Goal: Information Seeking & Learning: Learn about a topic

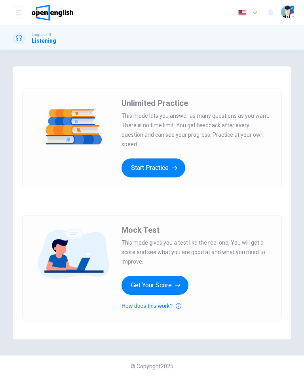
click at [173, 164] on icon "button" at bounding box center [175, 168] width 6 height 8
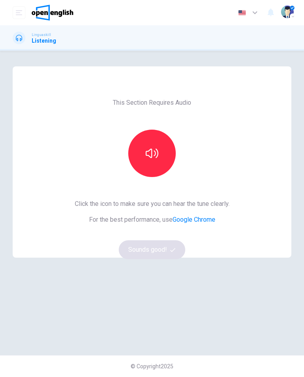
click at [153, 149] on icon "button" at bounding box center [151, 153] width 13 height 13
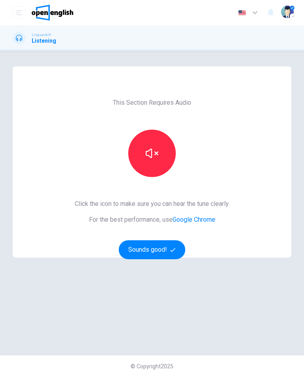
click at [167, 253] on button "Sounds good!" at bounding box center [152, 249] width 66 height 19
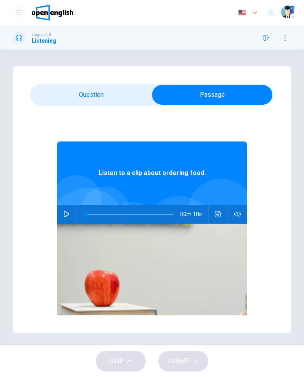
click at [68, 210] on button "button" at bounding box center [66, 214] width 13 height 19
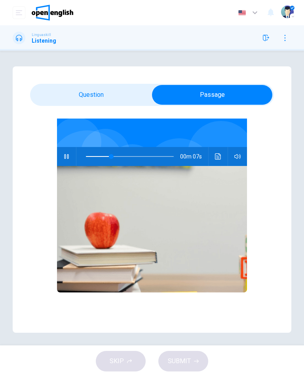
type input "**"
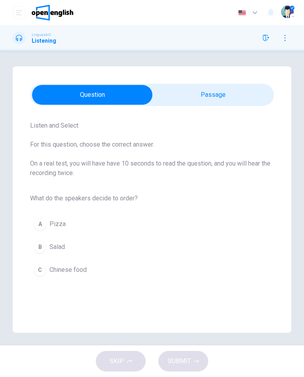
scroll to position [20, 0]
click at [55, 248] on span "Salad" at bounding box center [56, 246] width 15 height 9
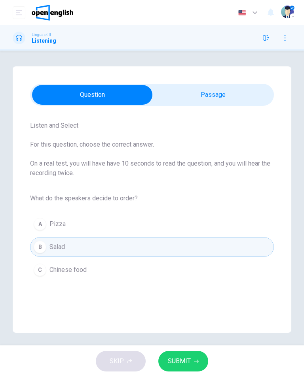
click at [188, 359] on span "SUBMIT" at bounding box center [179, 361] width 23 height 11
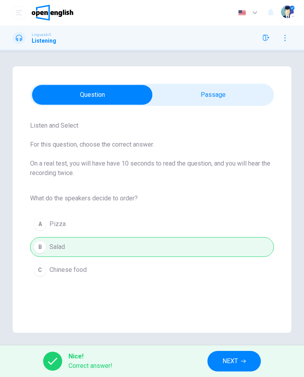
click at [237, 362] on span "NEXT" at bounding box center [229, 361] width 15 height 11
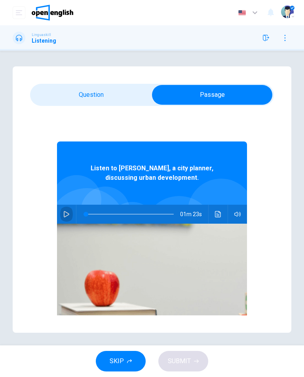
click at [71, 213] on button "button" at bounding box center [66, 214] width 13 height 19
type input "*"
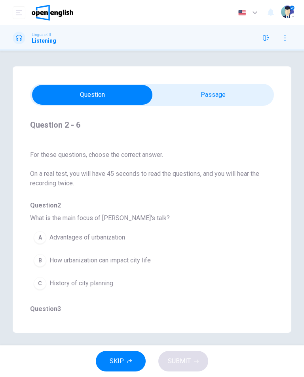
click at [142, 274] on button "C History of city planning" at bounding box center [137, 284] width 215 height 20
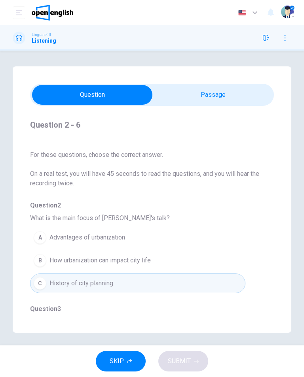
click at [142, 273] on div "A Advantages of urbanization B How urbanization can impact city life C History …" at bounding box center [151, 260] width 243 height 69
click at [139, 260] on span "How urbanization can impact city life" at bounding box center [99, 260] width 101 height 9
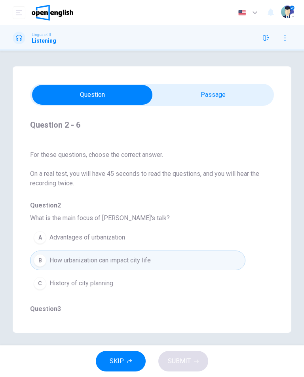
click at [123, 355] on button "SKIP" at bounding box center [121, 361] width 50 height 21
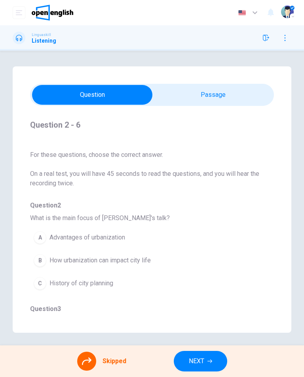
click at [134, 266] on div "A Advantages of urbanization B How urbanization can impact city life C History …" at bounding box center [151, 260] width 243 height 69
click at [146, 255] on div "A Advantages of urbanization B How urbanization can impact city life C History …" at bounding box center [151, 260] width 243 height 69
click at [204, 361] on span "NEXT" at bounding box center [196, 361] width 15 height 11
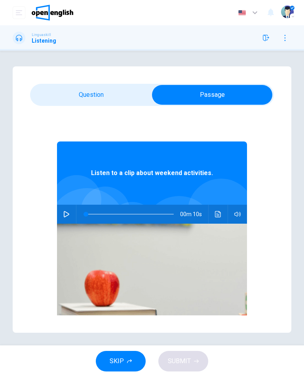
click at [68, 212] on icon "button" at bounding box center [66, 214] width 6 height 6
type input "*"
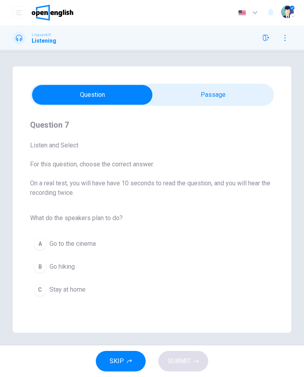
click at [72, 264] on span "Go hiking" at bounding box center [61, 266] width 25 height 9
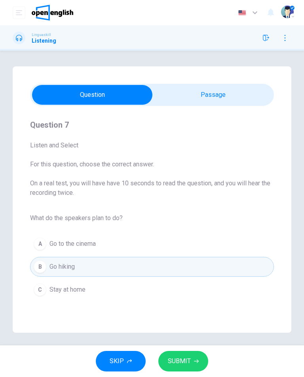
click at [187, 361] on span "SUBMIT" at bounding box center [179, 361] width 23 height 11
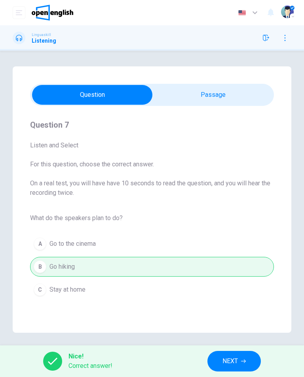
click at [226, 358] on span "NEXT" at bounding box center [229, 361] width 15 height 11
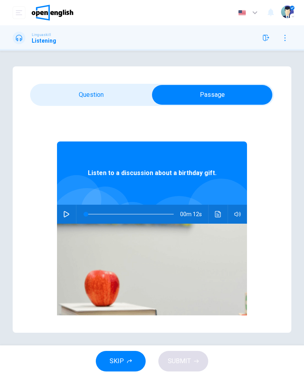
click at [73, 206] on div "00m 12s" at bounding box center [152, 214] width 190 height 19
click at [69, 221] on button "button" at bounding box center [66, 214] width 13 height 19
type input "*"
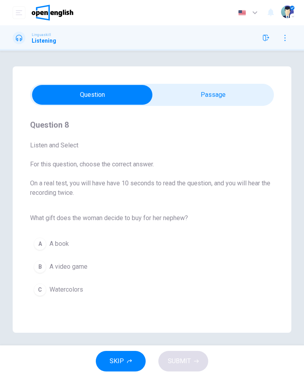
click at [77, 295] on button "C Watercolors" at bounding box center [151, 290] width 243 height 20
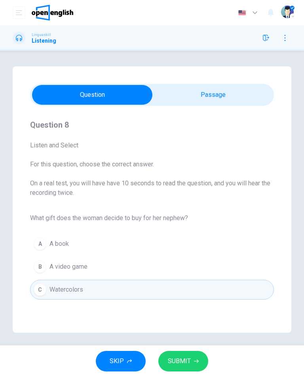
click at [194, 364] on button "SUBMIT" at bounding box center [183, 361] width 50 height 21
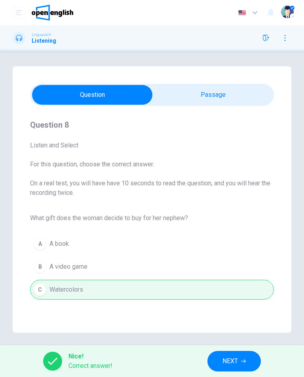
click at [222, 362] on button "NEXT" at bounding box center [233, 361] width 53 height 21
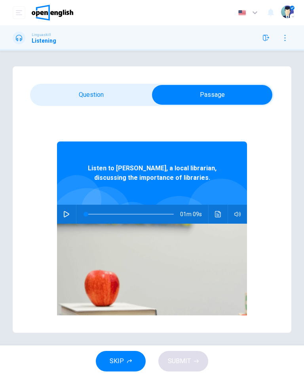
click at [69, 210] on button "button" at bounding box center [66, 214] width 13 height 19
type input "**"
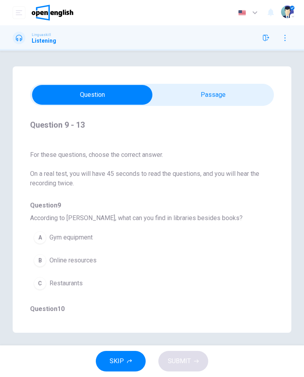
click at [93, 261] on span "Online resources" at bounding box center [72, 260] width 47 height 9
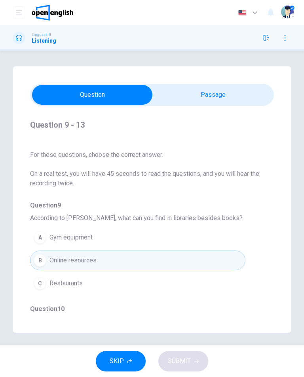
click at [176, 260] on button "B Online resources" at bounding box center [137, 261] width 215 height 20
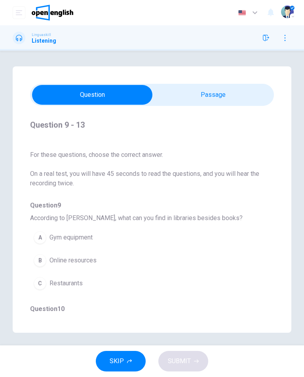
click at [182, 262] on button "B Online resources" at bounding box center [137, 261] width 215 height 20
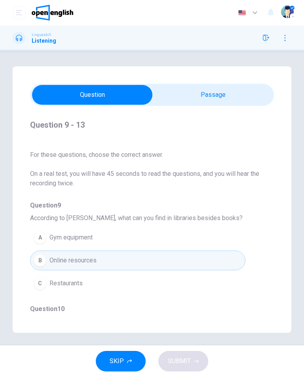
click at [81, 254] on button "B Online resources" at bounding box center [137, 261] width 215 height 20
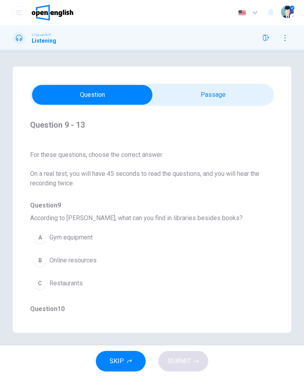
click at [102, 259] on button "B Online resources" at bounding box center [137, 261] width 215 height 20
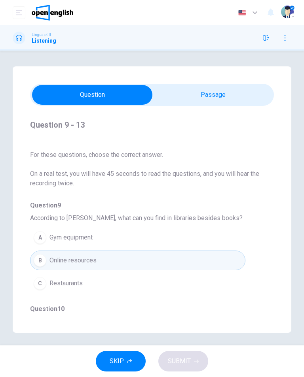
click at [85, 263] on span "Online resources" at bounding box center [72, 260] width 47 height 9
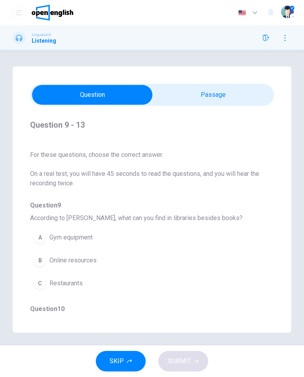
click at [85, 262] on span "Online resources" at bounding box center [72, 260] width 47 height 9
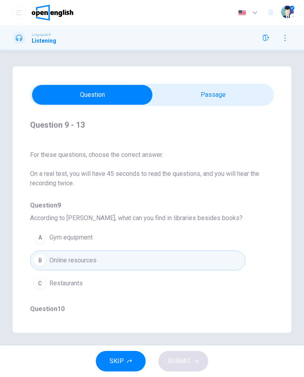
click at [106, 243] on button "A Gym equipment" at bounding box center [137, 238] width 215 height 20
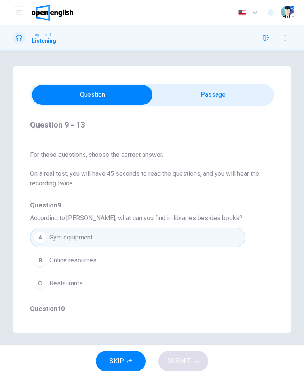
click at [122, 239] on button "A Gym equipment" at bounding box center [137, 238] width 215 height 20
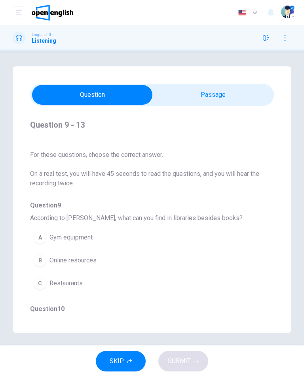
click at [121, 239] on button "A Gym equipment" at bounding box center [137, 238] width 215 height 20
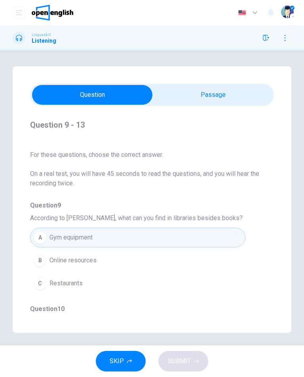
click at [125, 239] on button "A Gym equipment" at bounding box center [137, 238] width 215 height 20
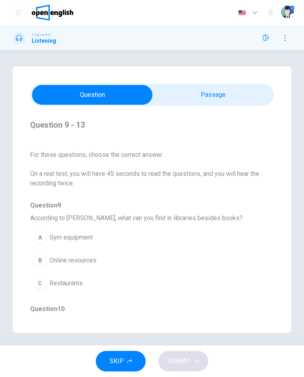
click at [102, 267] on button "B Online resources" at bounding box center [137, 261] width 215 height 20
click at [100, 264] on button "B Online resources" at bounding box center [137, 261] width 215 height 20
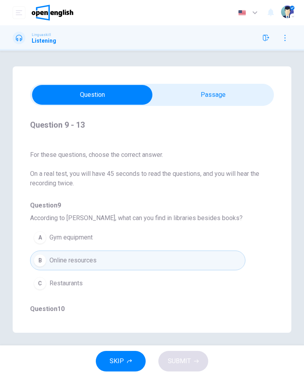
click at [69, 259] on span "Online resources" at bounding box center [72, 260] width 47 height 9
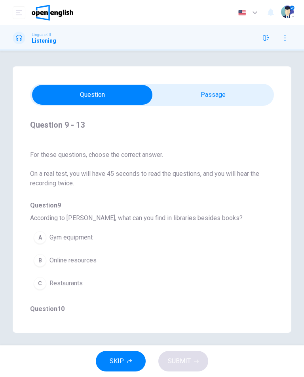
click at [76, 262] on span "Online resources" at bounding box center [72, 260] width 47 height 9
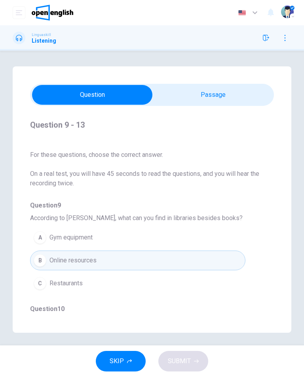
click at [184, 359] on div "SKIP SUBMIT" at bounding box center [152, 361] width 304 height 32
click at [183, 362] on div "SKIP SUBMIT" at bounding box center [152, 361] width 304 height 32
click at [182, 357] on div "SKIP SUBMIT" at bounding box center [152, 361] width 304 height 32
click at [123, 359] on span "SKIP" at bounding box center [116, 361] width 14 height 11
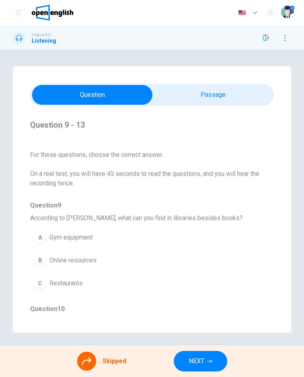
click at [204, 356] on button "NEXT" at bounding box center [200, 361] width 53 height 21
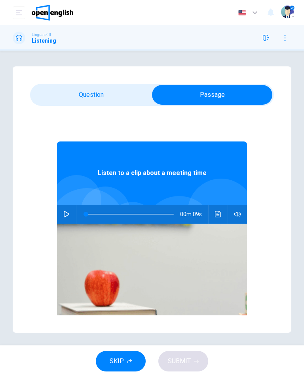
click at [71, 211] on button "button" at bounding box center [66, 214] width 13 height 19
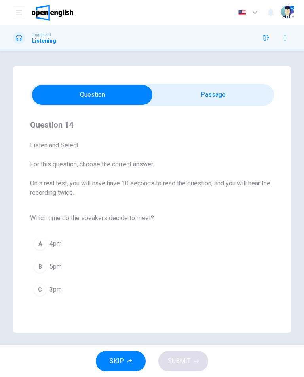
click at [55, 242] on span "4pm" at bounding box center [55, 243] width 12 height 9
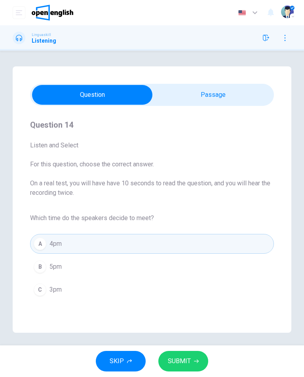
click at [183, 358] on span "SUBMIT" at bounding box center [179, 361] width 23 height 11
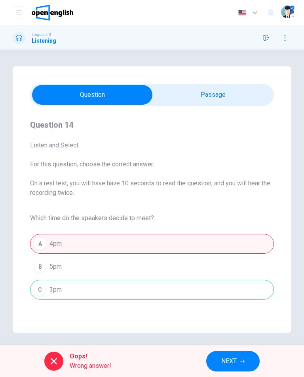
click at [110, 287] on div "A 4pm B 5pm C 3pm" at bounding box center [151, 266] width 243 height 69
click at [230, 362] on span "NEXT" at bounding box center [228, 361] width 15 height 11
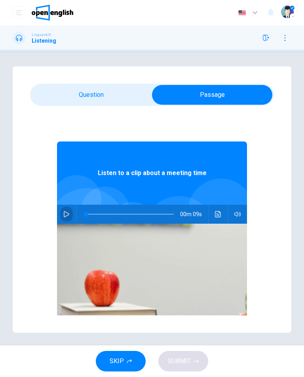
click at [67, 211] on icon "button" at bounding box center [66, 214] width 6 height 6
type input "*"
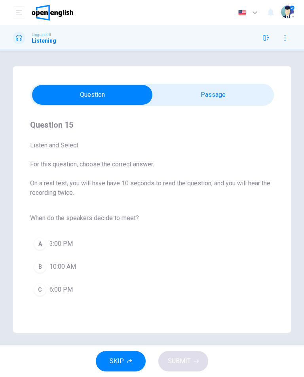
click at [70, 245] on span "3:00 PM" at bounding box center [60, 243] width 23 height 9
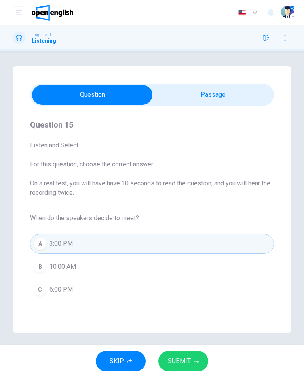
click at [186, 364] on span "SUBMIT" at bounding box center [179, 361] width 23 height 11
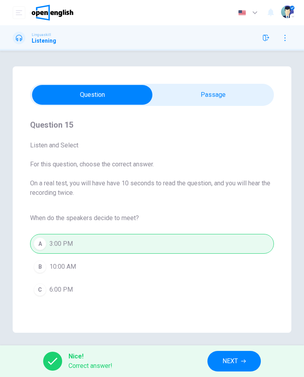
click at [220, 361] on button "NEXT" at bounding box center [233, 361] width 53 height 21
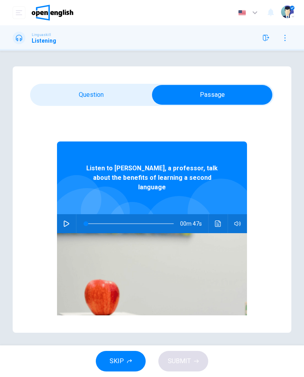
click at [66, 221] on icon "button" at bounding box center [67, 224] width 6 height 6
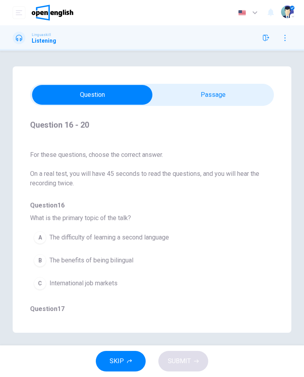
click at [115, 259] on span "The benefits of being bilingual" at bounding box center [91, 260] width 84 height 9
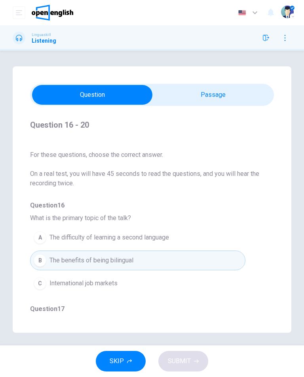
click at [141, 239] on span "The difficulty of learning a second language" at bounding box center [108, 237] width 119 height 9
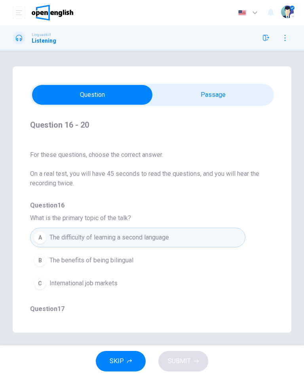
click at [143, 240] on span "The difficulty of learning a second language" at bounding box center [108, 237] width 119 height 9
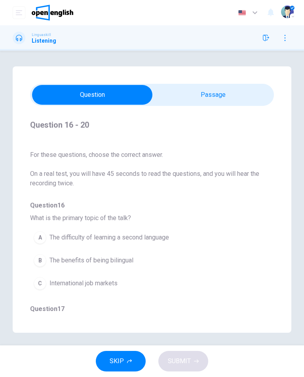
click at [118, 267] on button "B The benefits of being bilingual" at bounding box center [137, 261] width 215 height 20
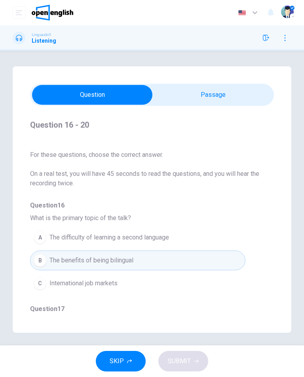
click at [118, 267] on button "B The benefits of being bilingual" at bounding box center [137, 261] width 215 height 20
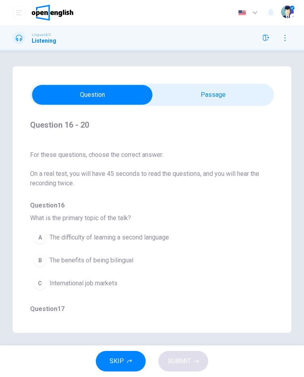
click at [132, 267] on button "B The benefits of being bilingual" at bounding box center [137, 261] width 215 height 20
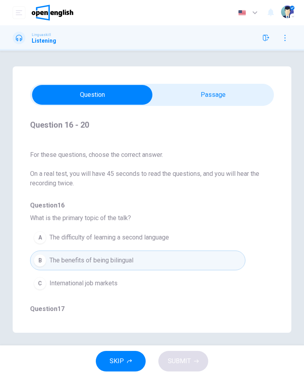
click at [128, 290] on button "C International job markets" at bounding box center [137, 284] width 215 height 20
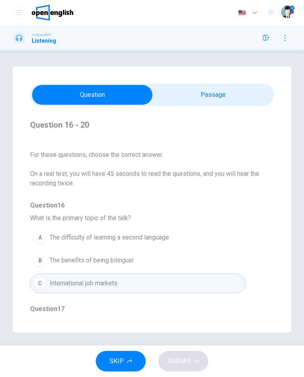
click at [134, 287] on button "C International job markets" at bounding box center [137, 284] width 215 height 20
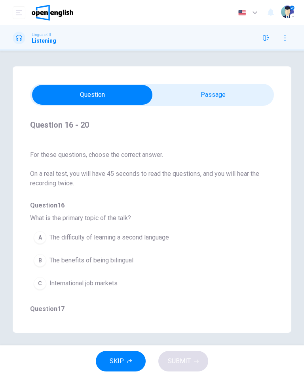
click at [134, 287] on button "C International job markets" at bounding box center [137, 284] width 215 height 20
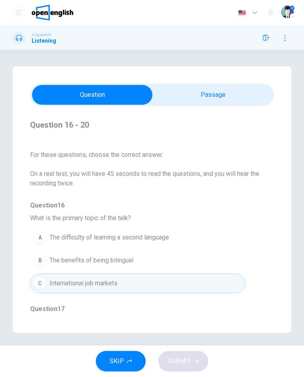
click at [143, 259] on button "B The benefits of being bilingual" at bounding box center [137, 261] width 215 height 20
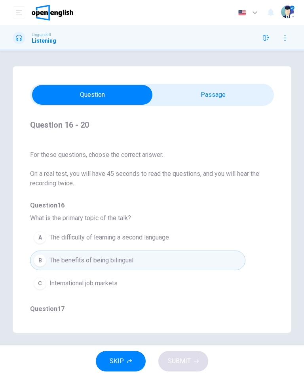
click at [143, 259] on button "B The benefits of being bilingual" at bounding box center [137, 261] width 215 height 20
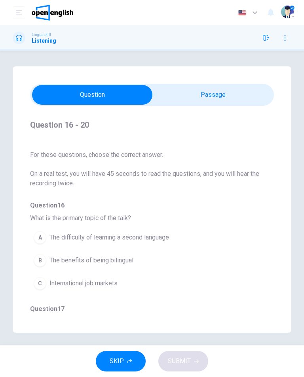
click at [161, 242] on span "The difficulty of learning a second language" at bounding box center [108, 237] width 119 height 9
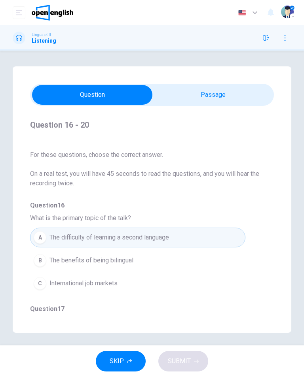
click at [210, 260] on button "B The benefits of being bilingual" at bounding box center [137, 261] width 215 height 20
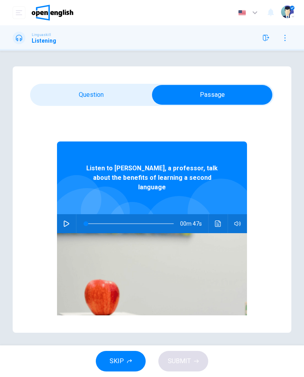
click at [70, 214] on button "button" at bounding box center [66, 223] width 13 height 19
type input "*"
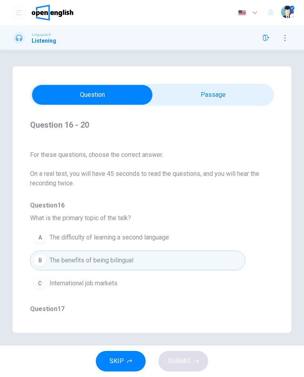
click at [116, 261] on span "The benefits of being bilingual" at bounding box center [91, 260] width 84 height 9
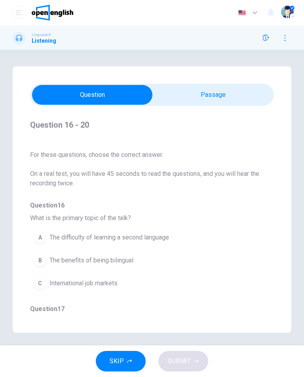
click at [126, 265] on button "B The benefits of being bilingual" at bounding box center [137, 261] width 215 height 20
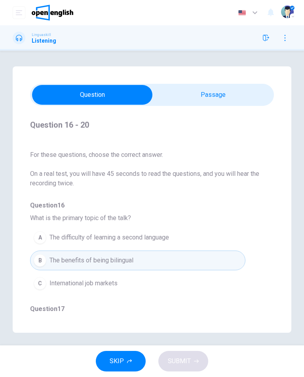
click at [126, 265] on span "The benefits of being bilingual" at bounding box center [91, 260] width 84 height 9
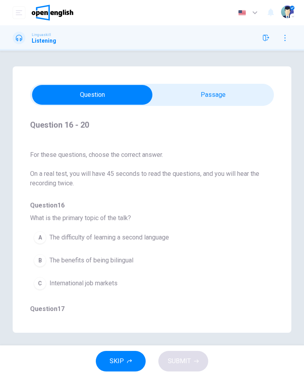
click at [117, 283] on span "International job markets" at bounding box center [83, 283] width 68 height 9
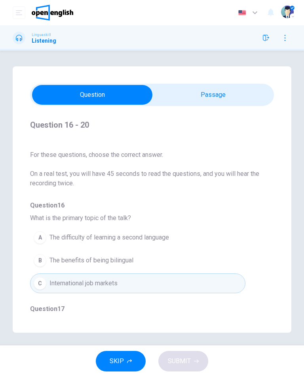
click at [136, 262] on button "B The benefits of being bilingual" at bounding box center [137, 261] width 215 height 20
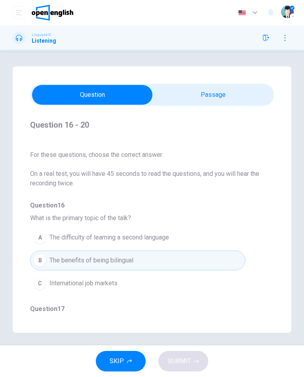
click at [136, 262] on button "B The benefits of being bilingual" at bounding box center [137, 261] width 215 height 20
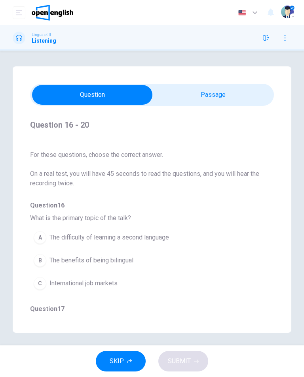
click at [145, 262] on button "B The benefits of being bilingual" at bounding box center [137, 261] width 215 height 20
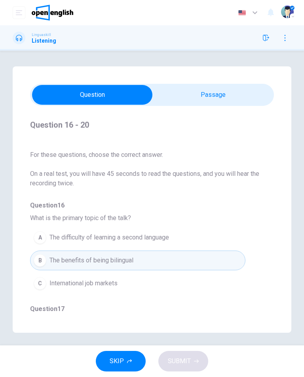
click at [137, 363] on button "SKIP" at bounding box center [121, 361] width 50 height 21
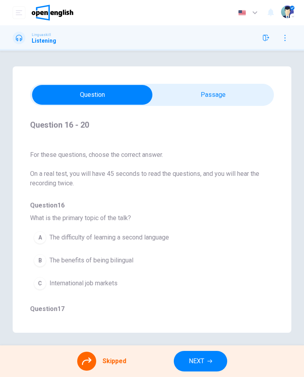
click at [130, 256] on div "A The difficulty of learning a second language B The benefits of being bilingua…" at bounding box center [151, 260] width 243 height 69
click at [109, 266] on div "A The difficulty of learning a second language B The benefits of being bilingua…" at bounding box center [151, 260] width 243 height 69
click at [196, 364] on span "NEXT" at bounding box center [196, 361] width 15 height 11
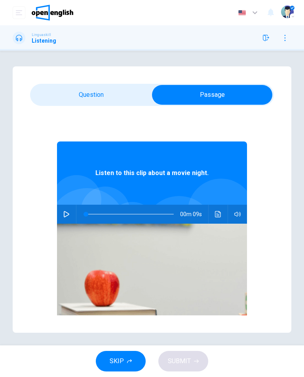
click at [71, 211] on button "button" at bounding box center [66, 214] width 13 height 19
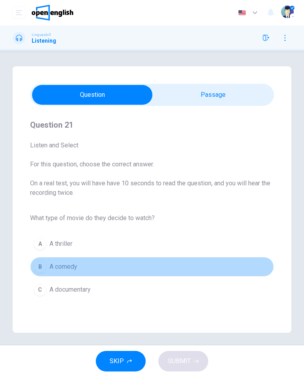
click at [73, 264] on span "A comedy" at bounding box center [63, 266] width 28 height 9
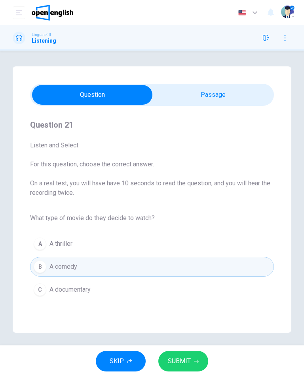
click at [191, 362] on button "SUBMIT" at bounding box center [183, 361] width 50 height 21
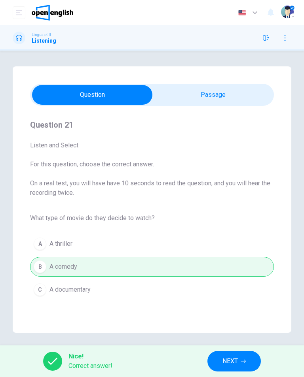
click at [234, 351] on button "NEXT" at bounding box center [233, 361] width 53 height 21
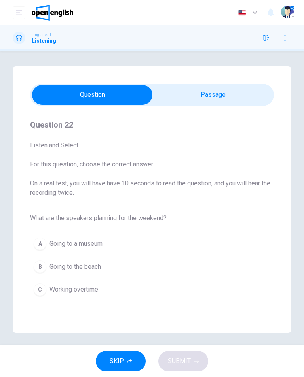
click at [243, 83] on div "Question 22 Listen and Select For this question, choose the correct answer. On …" at bounding box center [152, 199] width 278 height 266
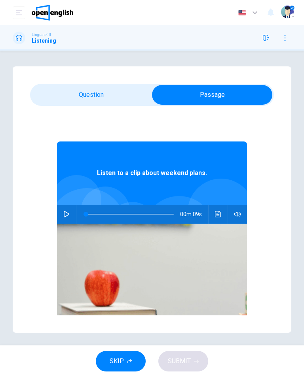
click at [65, 213] on icon "button" at bounding box center [66, 214] width 6 height 6
type input "*"
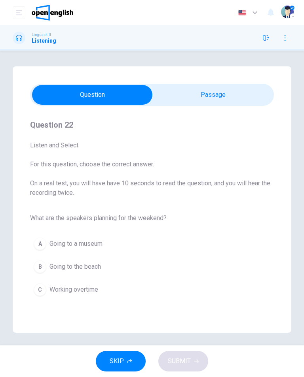
click at [103, 263] on button "B Going to the beach" at bounding box center [151, 267] width 243 height 20
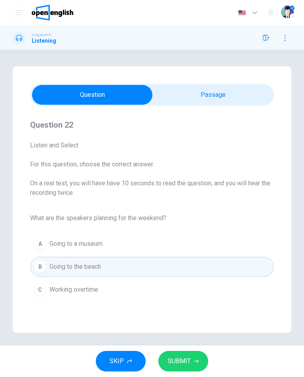
click at [192, 363] on button "SUBMIT" at bounding box center [183, 361] width 50 height 21
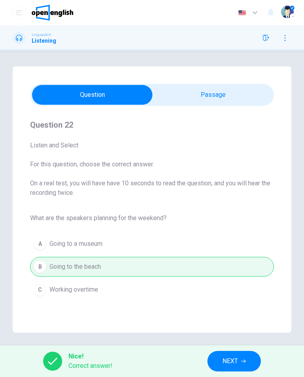
click at [236, 355] on button "NEXT" at bounding box center [233, 361] width 53 height 21
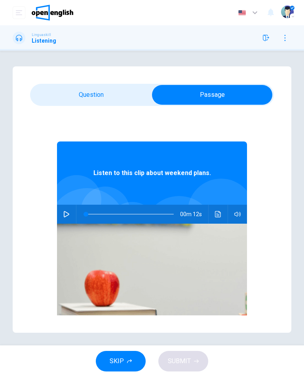
click at [71, 214] on button "button" at bounding box center [66, 214] width 13 height 19
type input "*"
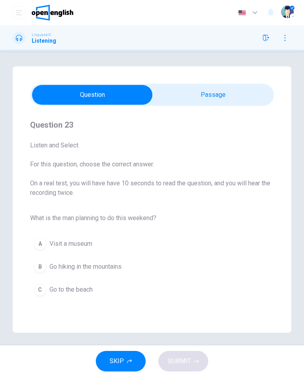
click at [120, 270] on span "Go hiking in the mountains" at bounding box center [85, 266] width 72 height 9
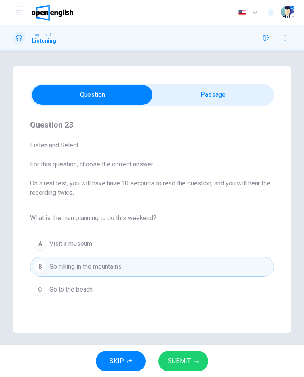
click at [183, 359] on span "SUBMIT" at bounding box center [179, 361] width 23 height 11
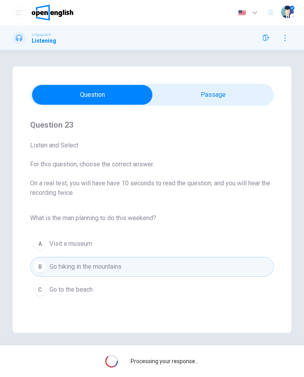
click at [186, 360] on span "Processing your response..." at bounding box center [164, 361] width 68 height 6
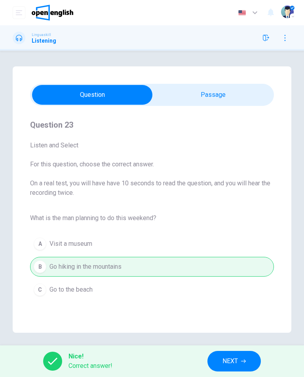
click at [225, 357] on span "NEXT" at bounding box center [229, 361] width 15 height 11
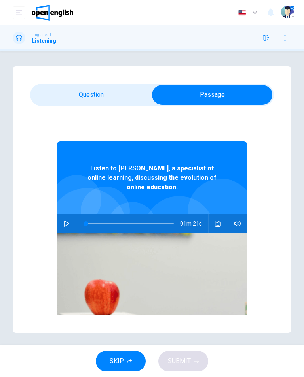
click at [64, 223] on icon "button" at bounding box center [66, 224] width 6 height 6
click at [67, 83] on div "Question 24 - 28 For these questions, choose the correct answer. On a real test…" at bounding box center [152, 199] width 278 height 266
type input "*"
click at [69, 82] on div "Question 24 - 28 For these questions, choose the correct answer. On a real test…" at bounding box center [152, 199] width 278 height 266
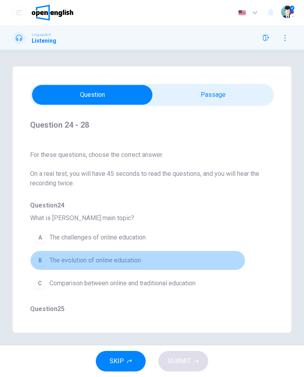
click at [125, 251] on button "B The evolution of online education" at bounding box center [137, 261] width 215 height 20
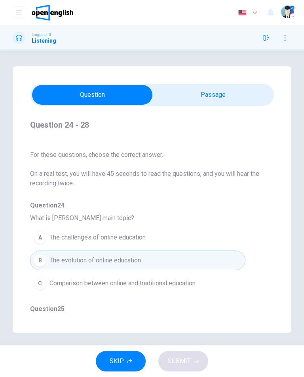
click at [157, 283] on span "Comparison between online and traditional education" at bounding box center [122, 283] width 146 height 9
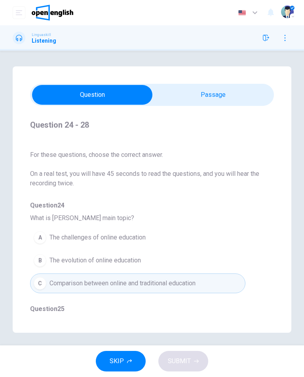
click at [133, 234] on span "The challenges of online education" at bounding box center [97, 237] width 96 height 9
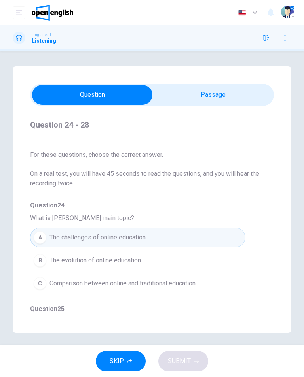
click at [139, 233] on span "The challenges of online education" at bounding box center [97, 237] width 96 height 9
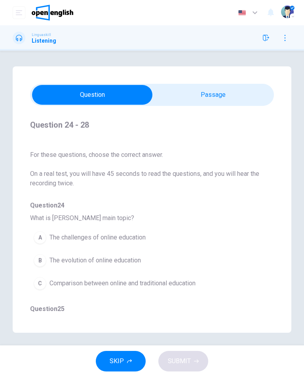
click at [124, 268] on button "B The evolution of online education" at bounding box center [137, 261] width 215 height 20
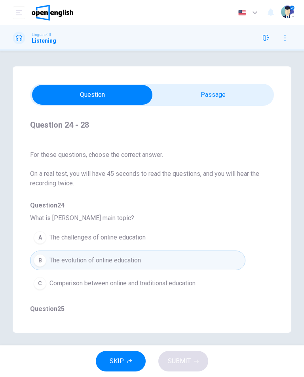
click at [141, 281] on span "Comparison between online and traditional education" at bounding box center [122, 283] width 146 height 9
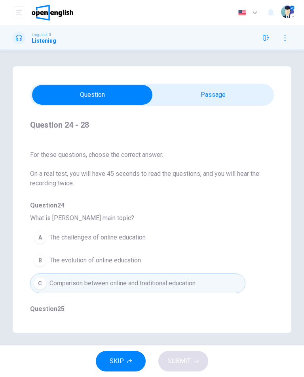
click at [148, 286] on span "Comparison between online and traditional education" at bounding box center [122, 283] width 146 height 9
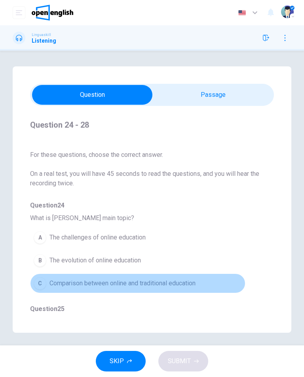
click at [148, 286] on span "Comparison between online and traditional education" at bounding box center [122, 283] width 146 height 9
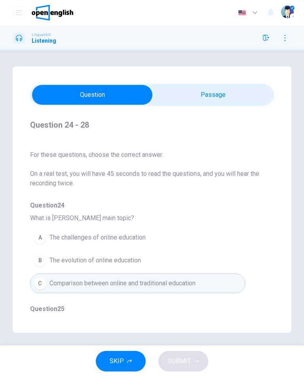
click at [148, 270] on button "B The evolution of online education" at bounding box center [137, 261] width 215 height 20
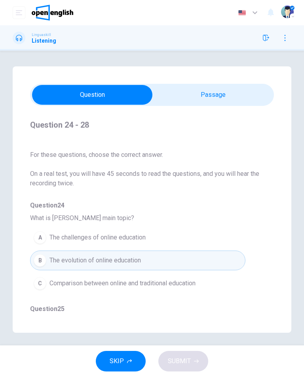
click at [125, 362] on button "SKIP" at bounding box center [121, 361] width 50 height 21
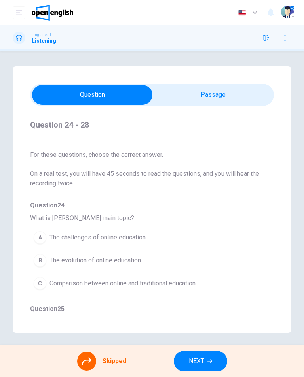
click at [202, 371] on button "NEXT" at bounding box center [200, 361] width 53 height 21
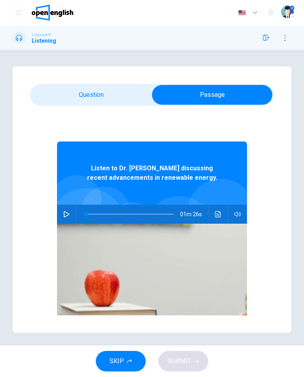
click at [68, 212] on icon "button" at bounding box center [66, 214] width 6 height 6
type input "*"
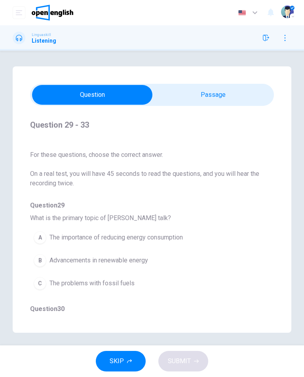
click at [133, 261] on span "Advancements in renewable energy" at bounding box center [98, 260] width 98 height 9
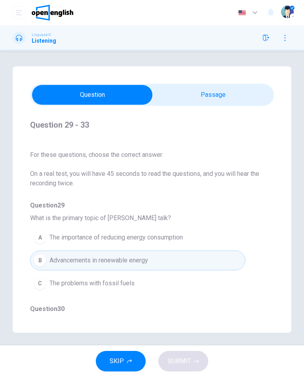
click at [135, 285] on button "C The problems with fossil fuels" at bounding box center [137, 284] width 215 height 20
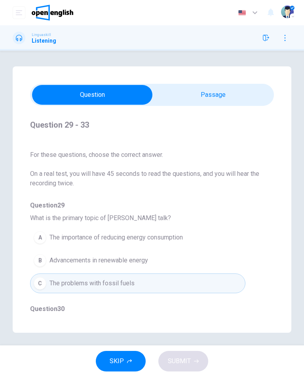
click at [164, 239] on span "The importance of reducing energy consumption" at bounding box center [115, 237] width 133 height 9
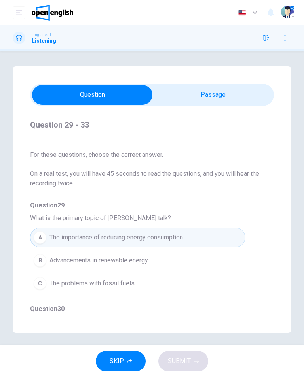
click at [171, 243] on button "A The importance of reducing energy consumption" at bounding box center [137, 238] width 215 height 20
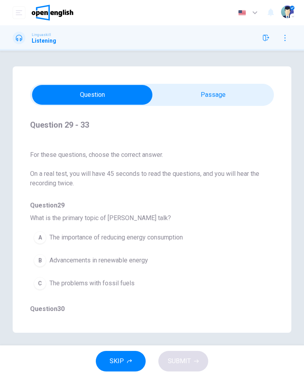
click at [170, 242] on button "A The importance of reducing energy consumption" at bounding box center [137, 238] width 215 height 20
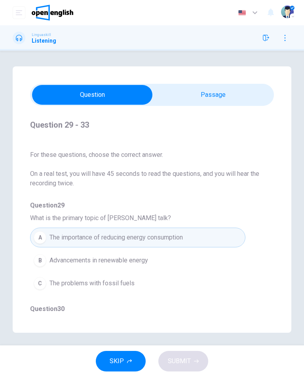
click at [176, 242] on span "The importance of reducing energy consumption" at bounding box center [115, 237] width 133 height 9
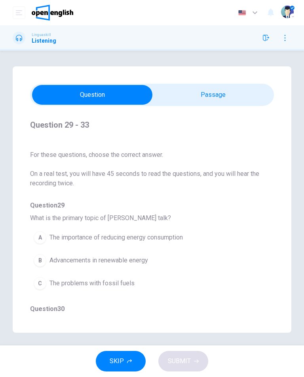
click at [175, 242] on span "The importance of reducing energy consumption" at bounding box center [115, 237] width 133 height 9
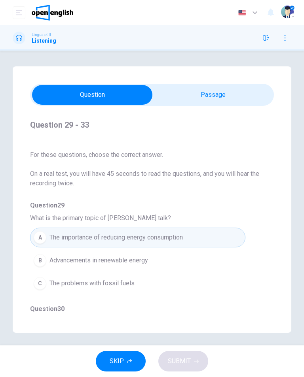
click at [128, 355] on button "SKIP" at bounding box center [121, 361] width 50 height 21
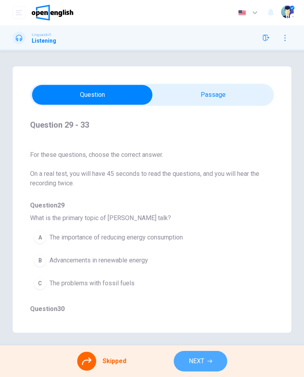
click at [198, 366] on span "NEXT" at bounding box center [196, 361] width 15 height 11
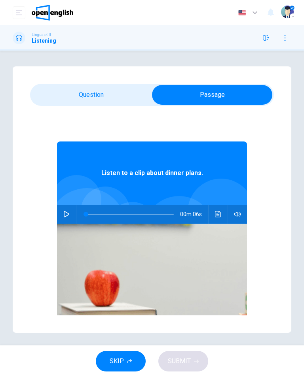
click at [70, 215] on button "button" at bounding box center [66, 214] width 13 height 19
type input "*"
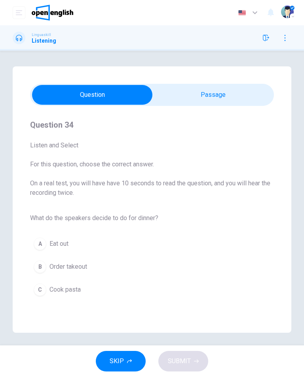
click at [108, 293] on button "C Cook pasta" at bounding box center [151, 290] width 243 height 20
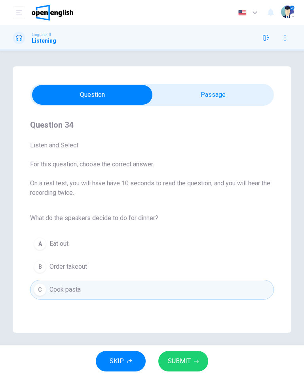
click at [186, 365] on span "SUBMIT" at bounding box center [179, 361] width 23 height 11
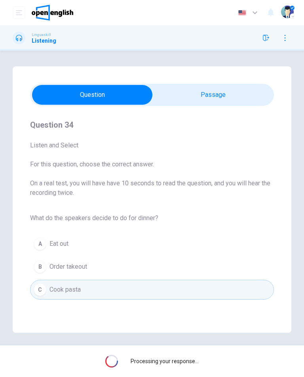
click at [186, 360] on span "Processing your response..." at bounding box center [164, 361] width 68 height 6
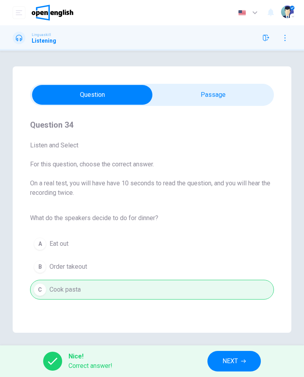
click at [213, 362] on button "NEXT" at bounding box center [233, 361] width 53 height 21
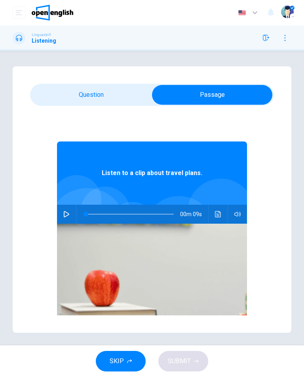
click at [69, 215] on icon "button" at bounding box center [66, 214] width 6 height 6
type input "*"
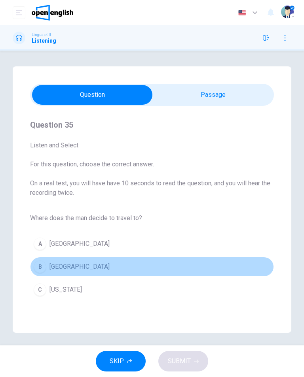
click at [157, 276] on button "B [GEOGRAPHIC_DATA]" at bounding box center [151, 267] width 243 height 20
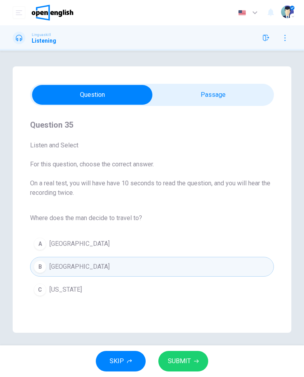
click at [193, 364] on button "SUBMIT" at bounding box center [183, 361] width 50 height 21
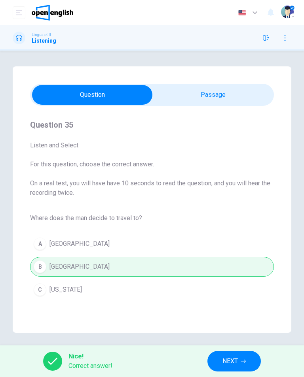
click at [218, 362] on button "NEXT" at bounding box center [233, 361] width 53 height 21
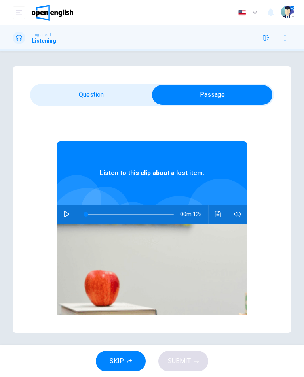
click at [71, 215] on button "button" at bounding box center [66, 214] width 13 height 19
type input "*"
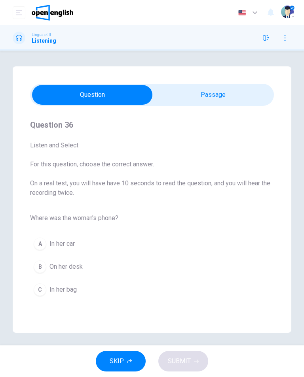
click at [100, 292] on button "C In her bag" at bounding box center [151, 290] width 243 height 20
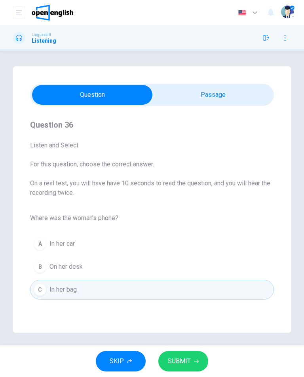
click at [200, 364] on button "SUBMIT" at bounding box center [183, 361] width 50 height 21
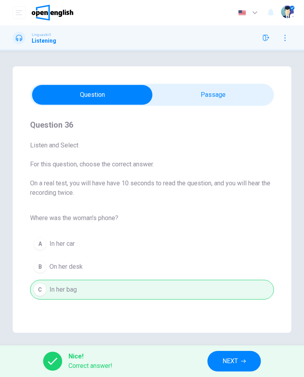
click at [225, 359] on span "NEXT" at bounding box center [229, 361] width 15 height 11
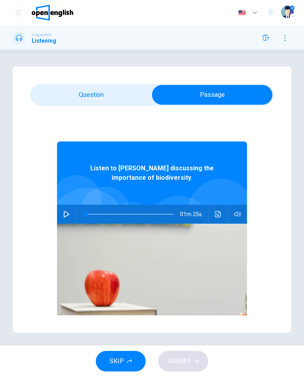
click at [67, 213] on icon "button" at bounding box center [67, 214] width 6 height 6
type input "*"
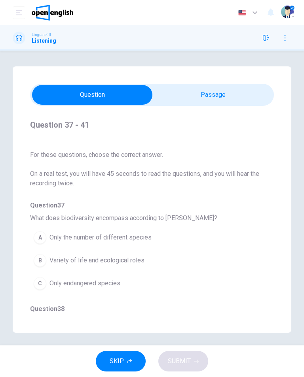
click at [145, 268] on button "B Variety of life and ecological roles" at bounding box center [137, 261] width 215 height 20
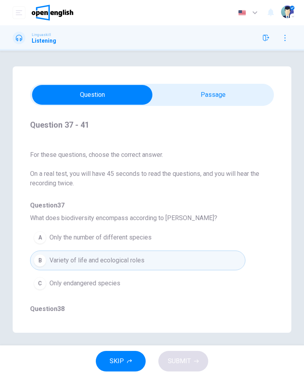
click at [128, 358] on button "SKIP" at bounding box center [121, 361] width 50 height 21
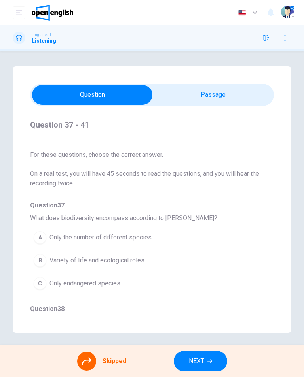
click at [212, 363] on button "NEXT" at bounding box center [200, 361] width 53 height 21
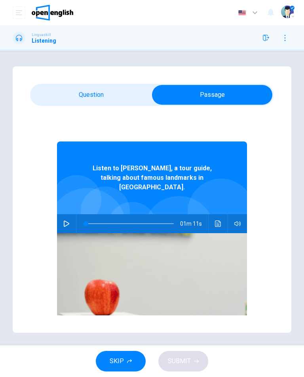
click at [72, 214] on button "button" at bounding box center [66, 223] width 13 height 19
type input "*"
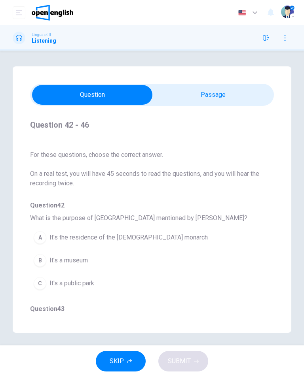
click at [119, 370] on button "SKIP" at bounding box center [121, 361] width 50 height 21
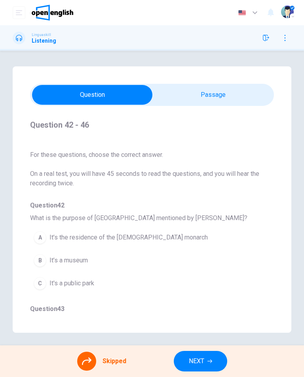
click at [204, 365] on button "NEXT" at bounding box center [200, 361] width 53 height 21
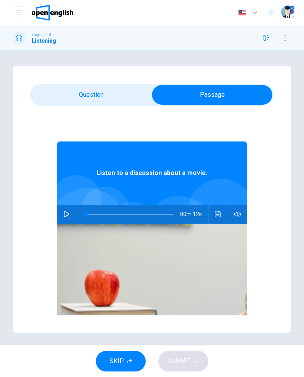
click at [69, 212] on icon "button" at bounding box center [66, 214] width 6 height 6
type input "*"
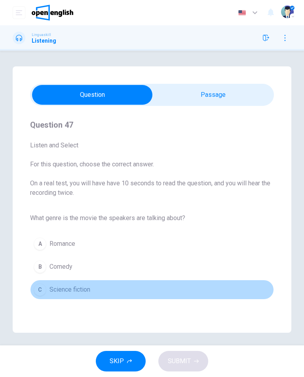
click at [117, 291] on button "C Science fiction" at bounding box center [151, 290] width 243 height 20
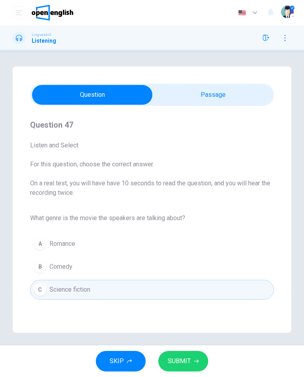
click at [195, 361] on icon "button" at bounding box center [196, 361] width 5 height 5
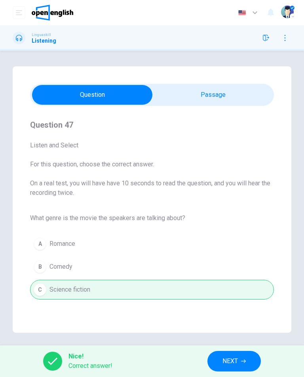
click at [217, 359] on button "NEXT" at bounding box center [233, 361] width 53 height 21
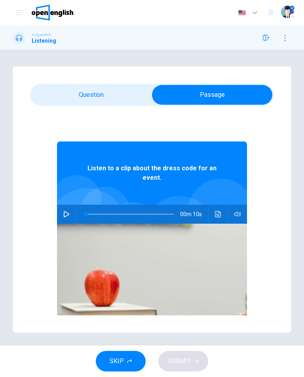
click at [70, 215] on button "button" at bounding box center [66, 214] width 13 height 19
type input "*"
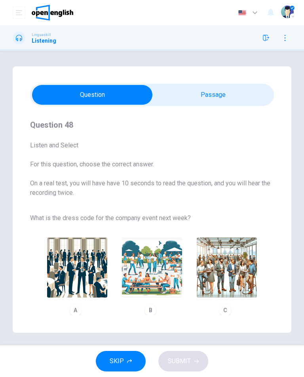
click at [240, 272] on img "button" at bounding box center [226, 268] width 60 height 60
click at [191, 362] on button "SUBMIT" at bounding box center [183, 361] width 50 height 21
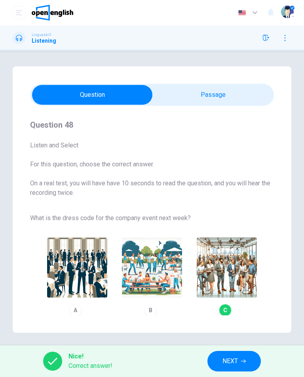
click at [230, 362] on span "NEXT" at bounding box center [229, 361] width 15 height 11
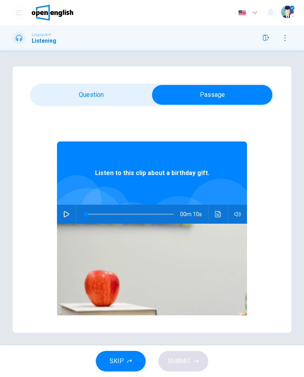
click at [64, 215] on icon "button" at bounding box center [66, 214] width 6 height 6
type input "*"
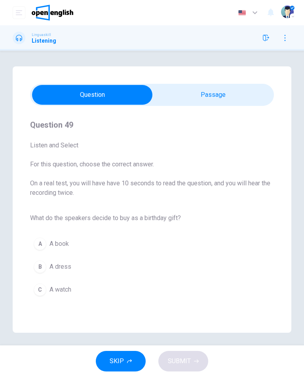
click at [128, 244] on button "A A book" at bounding box center [151, 244] width 243 height 20
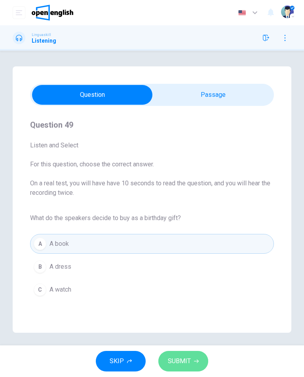
click at [197, 361] on icon "button" at bounding box center [196, 361] width 5 height 5
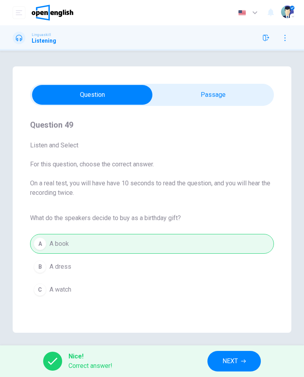
click at [225, 361] on span "NEXT" at bounding box center [229, 361] width 15 height 11
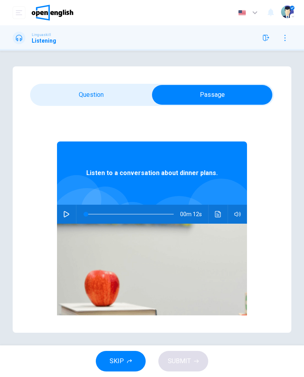
click at [69, 214] on icon "button" at bounding box center [67, 214] width 6 height 6
type input "*"
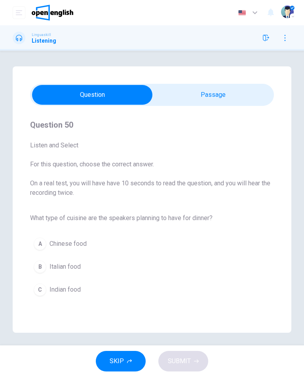
click at [146, 276] on button "B Italian food" at bounding box center [151, 267] width 243 height 20
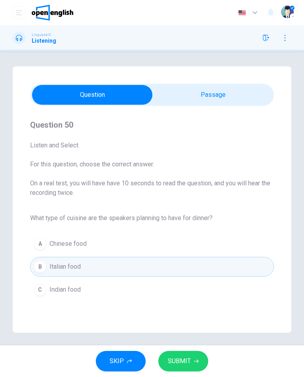
click at [194, 362] on icon "button" at bounding box center [196, 361] width 5 height 5
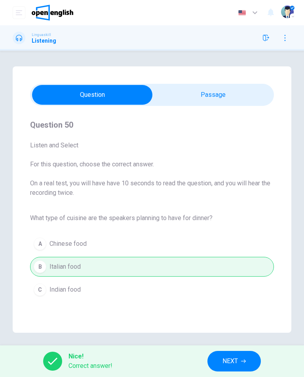
click at [225, 364] on span "NEXT" at bounding box center [229, 361] width 15 height 11
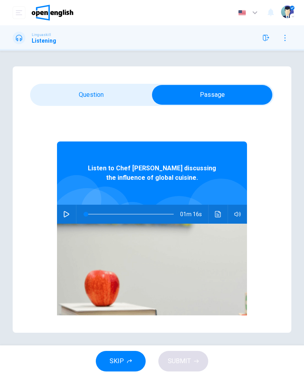
click at [71, 213] on button "button" at bounding box center [66, 214] width 13 height 19
click at [57, 77] on div "Question 51 - 55 For these questions, choose the correct answer. On a real test…" at bounding box center [152, 199] width 278 height 266
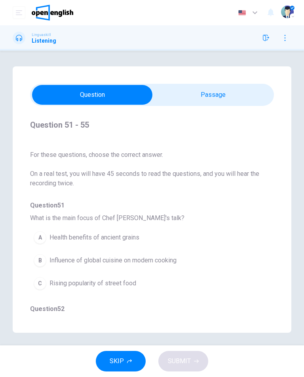
click at [131, 238] on span "Health benefits of ancient grains" at bounding box center [94, 237] width 90 height 9
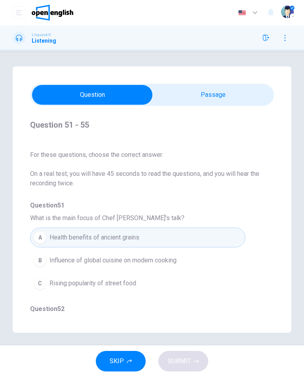
click at [144, 241] on button "A Health benefits of ancient grains" at bounding box center [137, 238] width 215 height 20
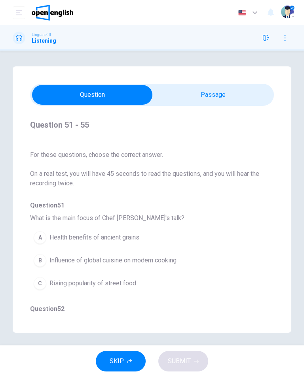
click at [144, 241] on button "A Health benefits of ancient grains" at bounding box center [137, 238] width 215 height 20
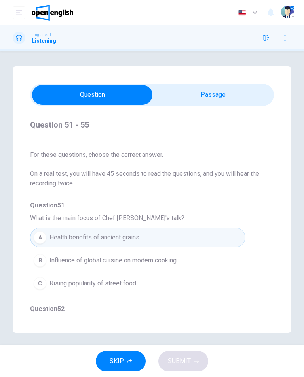
click at [145, 240] on button "A Health benefits of ancient grains" at bounding box center [137, 238] width 215 height 20
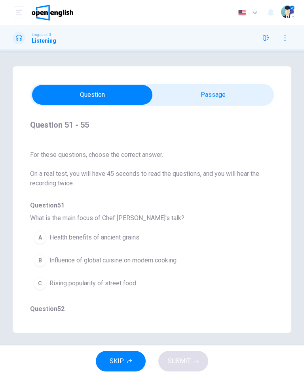
click at [145, 240] on button "A Health benefits of ancient grains" at bounding box center [137, 238] width 215 height 20
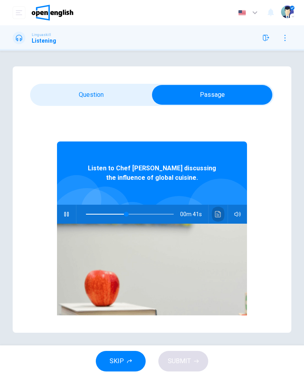
click at [216, 215] on icon "Click to see the audio transcription" at bounding box center [218, 214] width 6 height 6
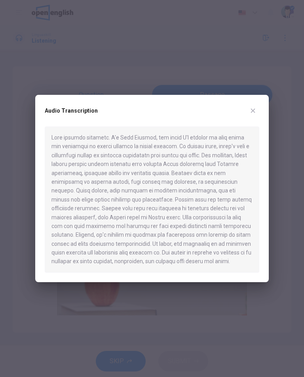
click at [259, 110] on button "button" at bounding box center [252, 110] width 13 height 13
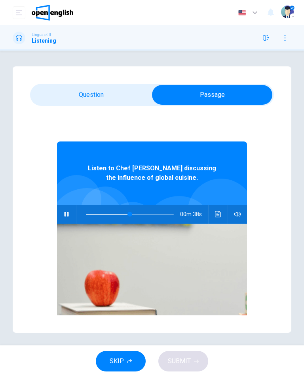
click at [219, 213] on icon "Click to see the audio transcription" at bounding box center [218, 214] width 6 height 6
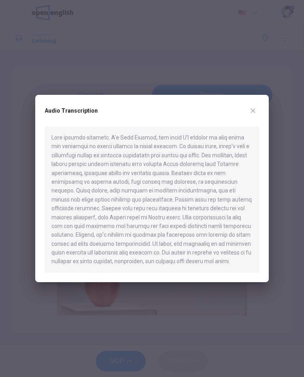
click at [253, 111] on icon "button" at bounding box center [253, 111] width 4 height 4
type input "**"
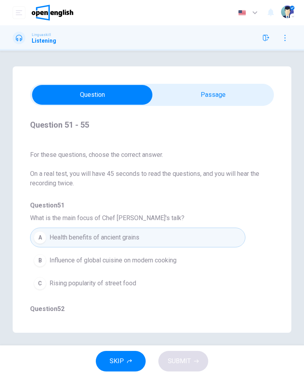
click at [231, 257] on button "B Influence of global cuisine on modern cooking" at bounding box center [137, 261] width 215 height 20
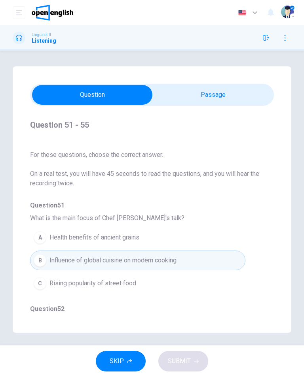
click at [221, 279] on button "C Rising popularity of street food" at bounding box center [137, 284] width 215 height 20
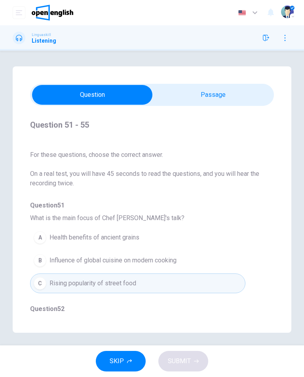
click at [226, 265] on button "B Influence of global cuisine on modern cooking" at bounding box center [137, 261] width 215 height 20
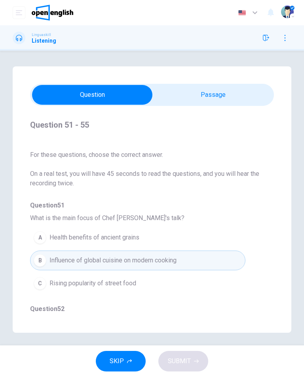
click at [168, 242] on button "A Health benefits of ancient grains" at bounding box center [137, 238] width 215 height 20
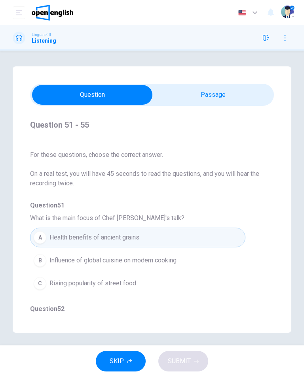
click at [168, 242] on button "A Health benefits of ancient grains" at bounding box center [137, 238] width 215 height 20
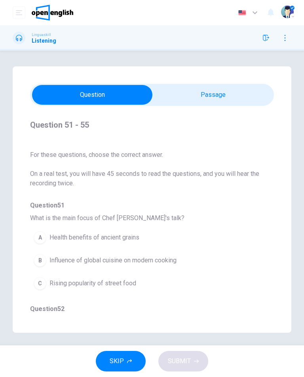
click at [168, 240] on button "A Health benefits of ancient grains" at bounding box center [137, 238] width 215 height 20
click at [127, 364] on button "SKIP" at bounding box center [121, 361] width 50 height 21
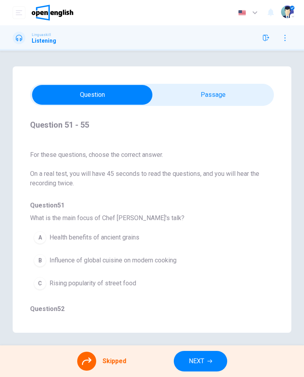
click at [202, 362] on span "NEXT" at bounding box center [196, 361] width 15 height 11
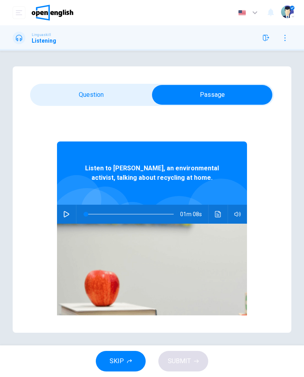
click at [72, 217] on button "button" at bounding box center [66, 214] width 13 height 19
type input "*"
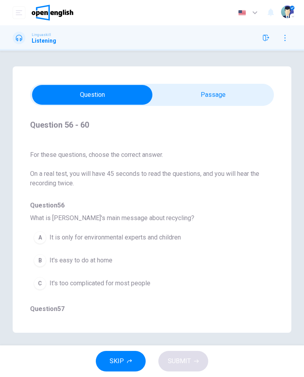
click at [147, 278] on button "C It's too complicated for most people" at bounding box center [137, 284] width 215 height 20
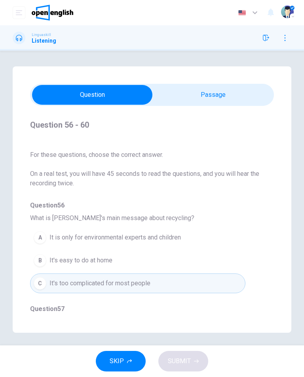
click at [134, 360] on button "SKIP" at bounding box center [121, 361] width 50 height 21
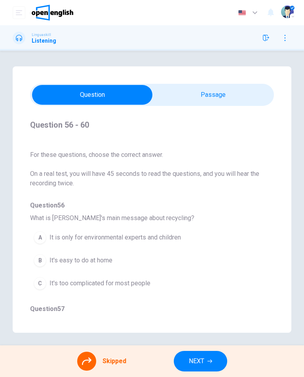
click at [202, 360] on span "NEXT" at bounding box center [196, 361] width 15 height 11
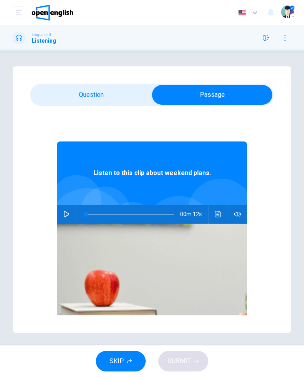
click at [66, 212] on icon "button" at bounding box center [66, 214] width 6 height 6
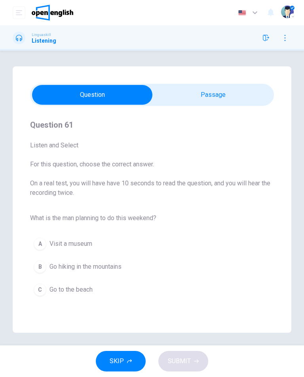
click at [125, 265] on button "B Go hiking in the mountains" at bounding box center [151, 267] width 243 height 20
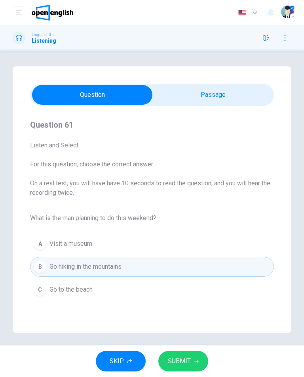
click at [189, 357] on span "SUBMIT" at bounding box center [179, 361] width 23 height 11
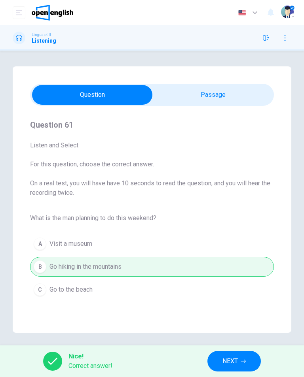
click at [269, 38] on button "button" at bounding box center [265, 38] width 13 height 13
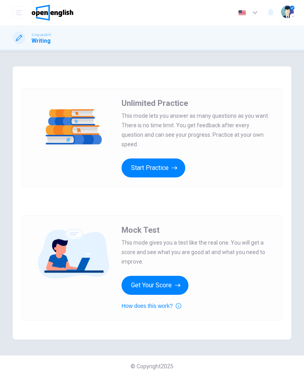
click at [173, 170] on button "Start Practice" at bounding box center [153, 168] width 64 height 19
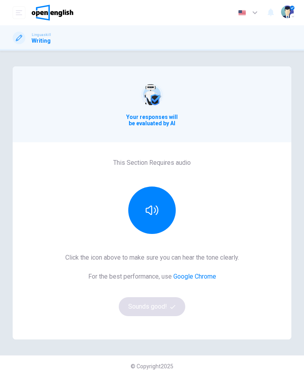
click at [157, 206] on icon "button" at bounding box center [151, 210] width 13 height 13
click at [166, 308] on button "Sounds good!" at bounding box center [152, 306] width 66 height 19
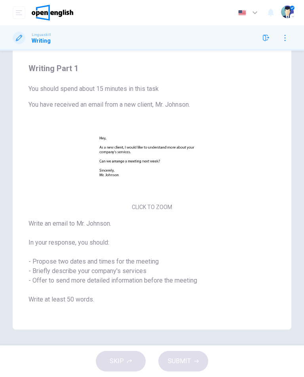
scroll to position [58, 0]
